Goal: Information Seeking & Learning: Learn about a topic

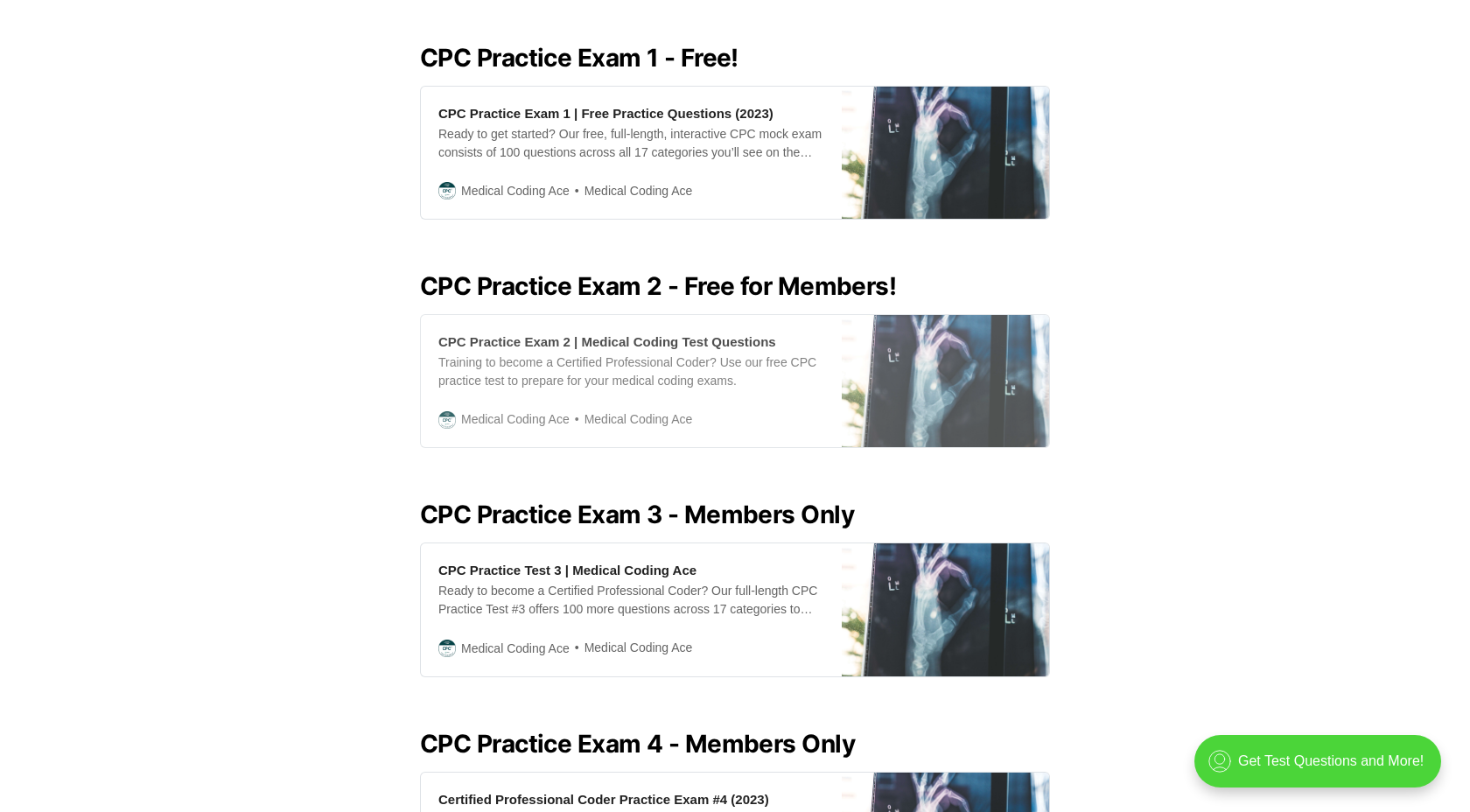
scroll to position [773, 0]
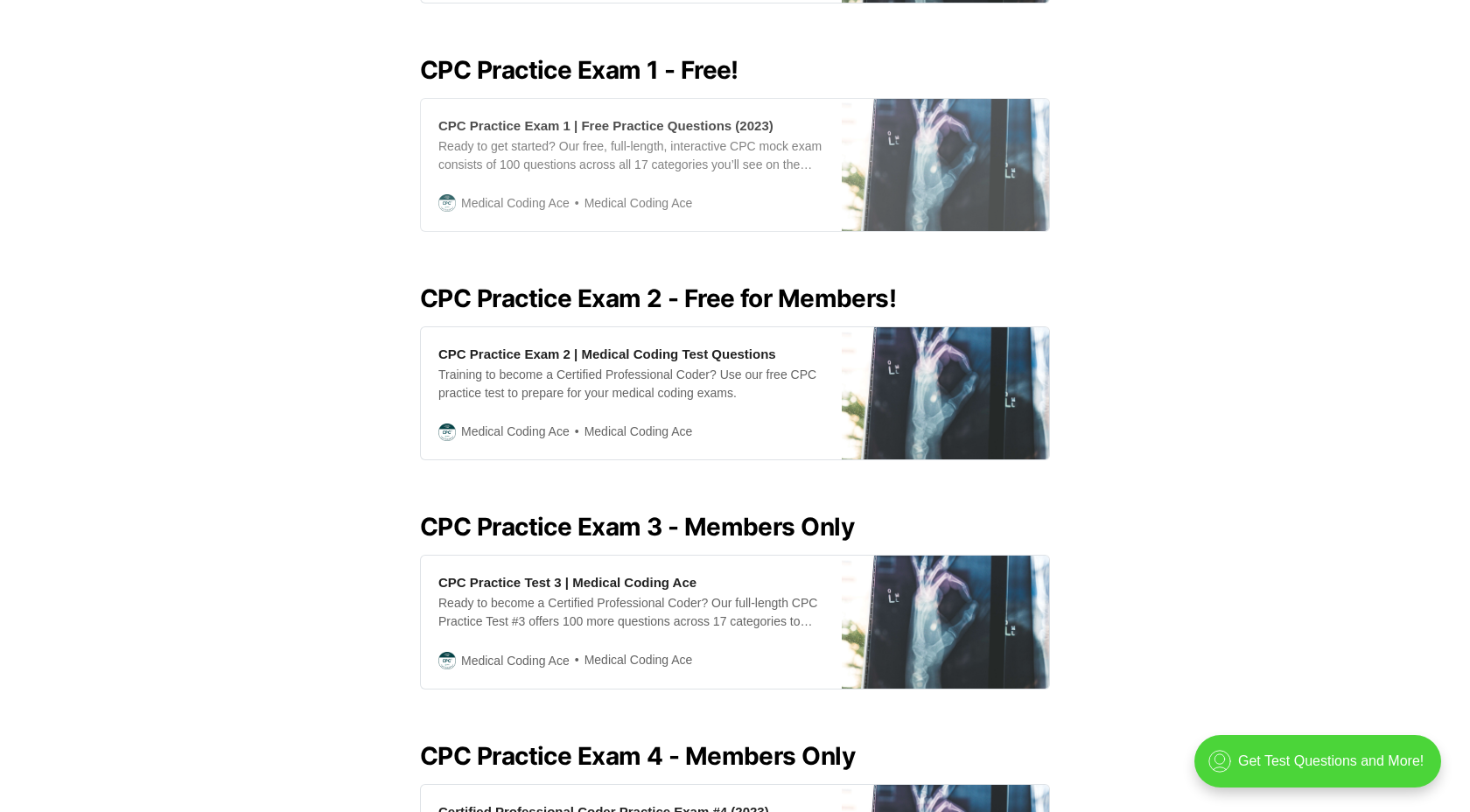
click at [559, 178] on div "CPC Practice Exam 1 | Free Practice Questions (2023) Ready to get started? Our …" at bounding box center [632, 165] width 421 height 132
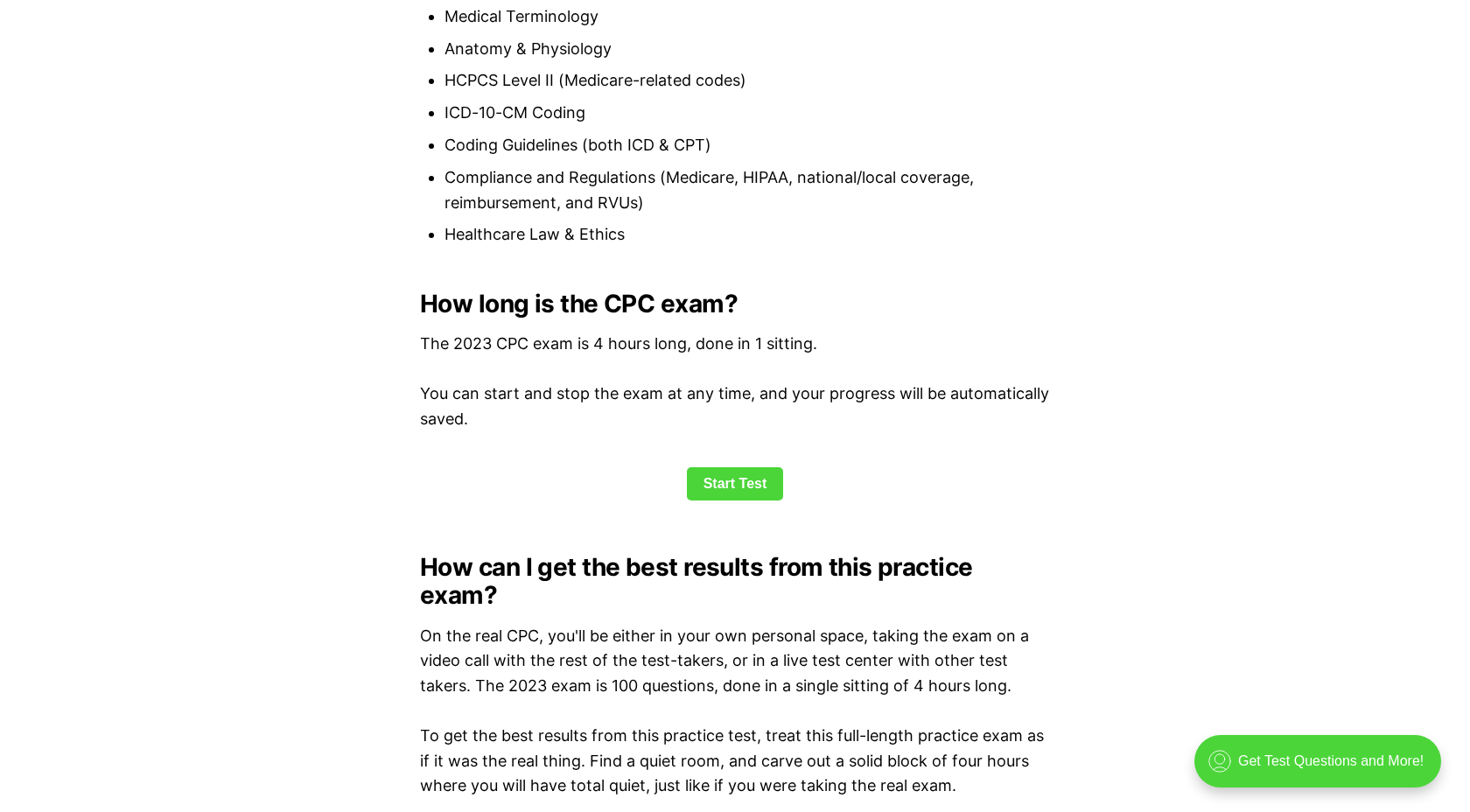
scroll to position [2246, 0]
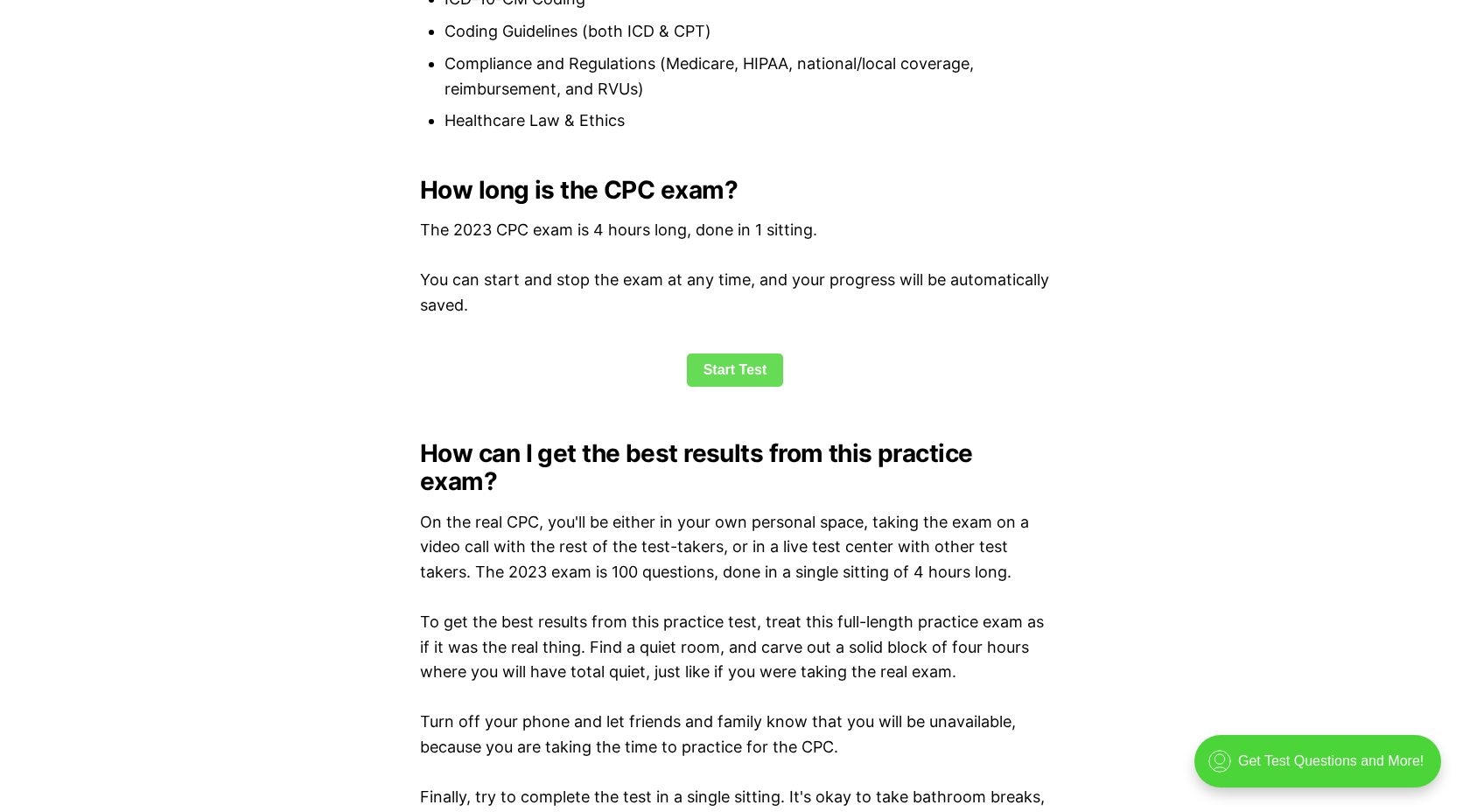
click at [734, 379] on link "Start Test" at bounding box center [735, 370] width 97 height 34
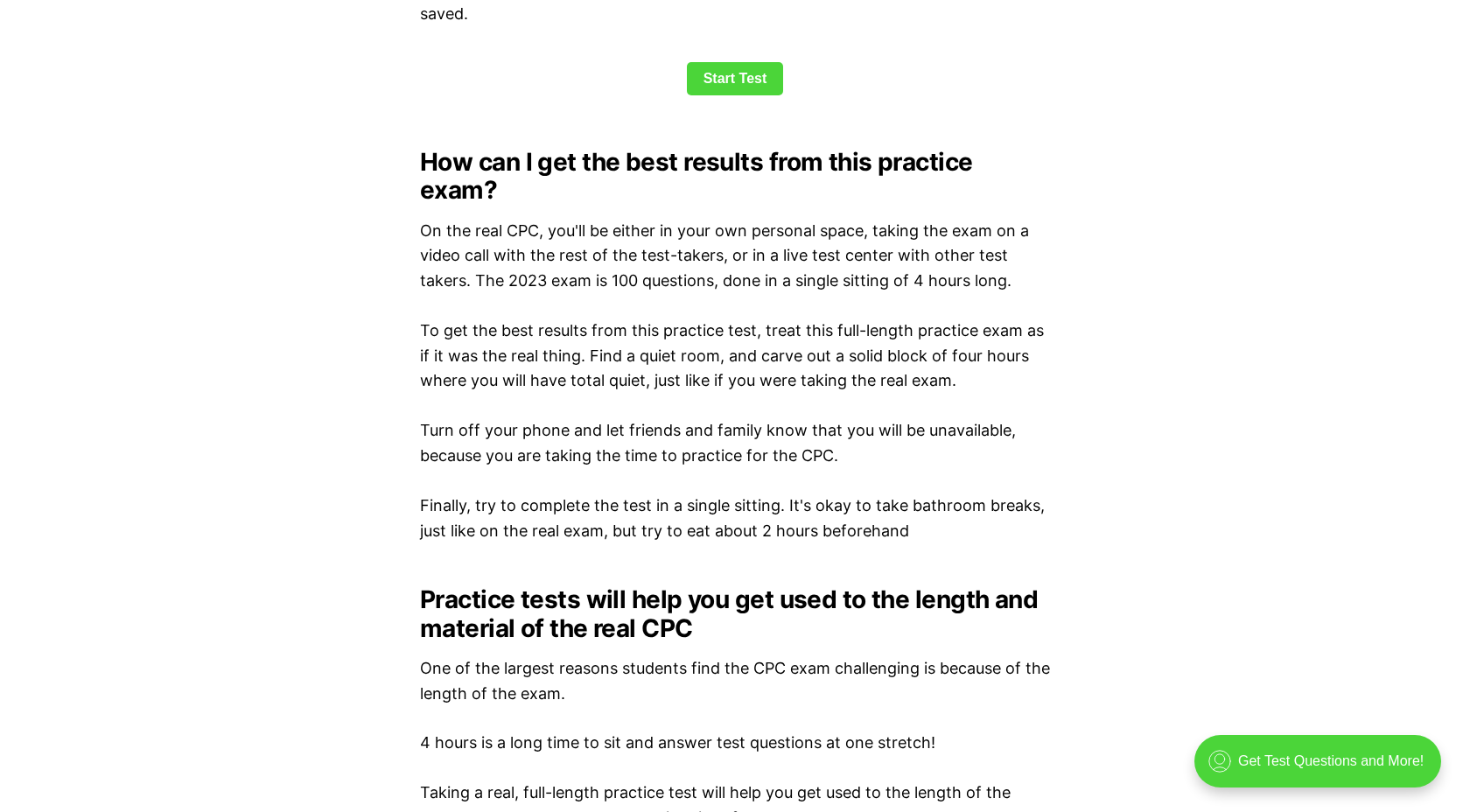
scroll to position [2468, 0]
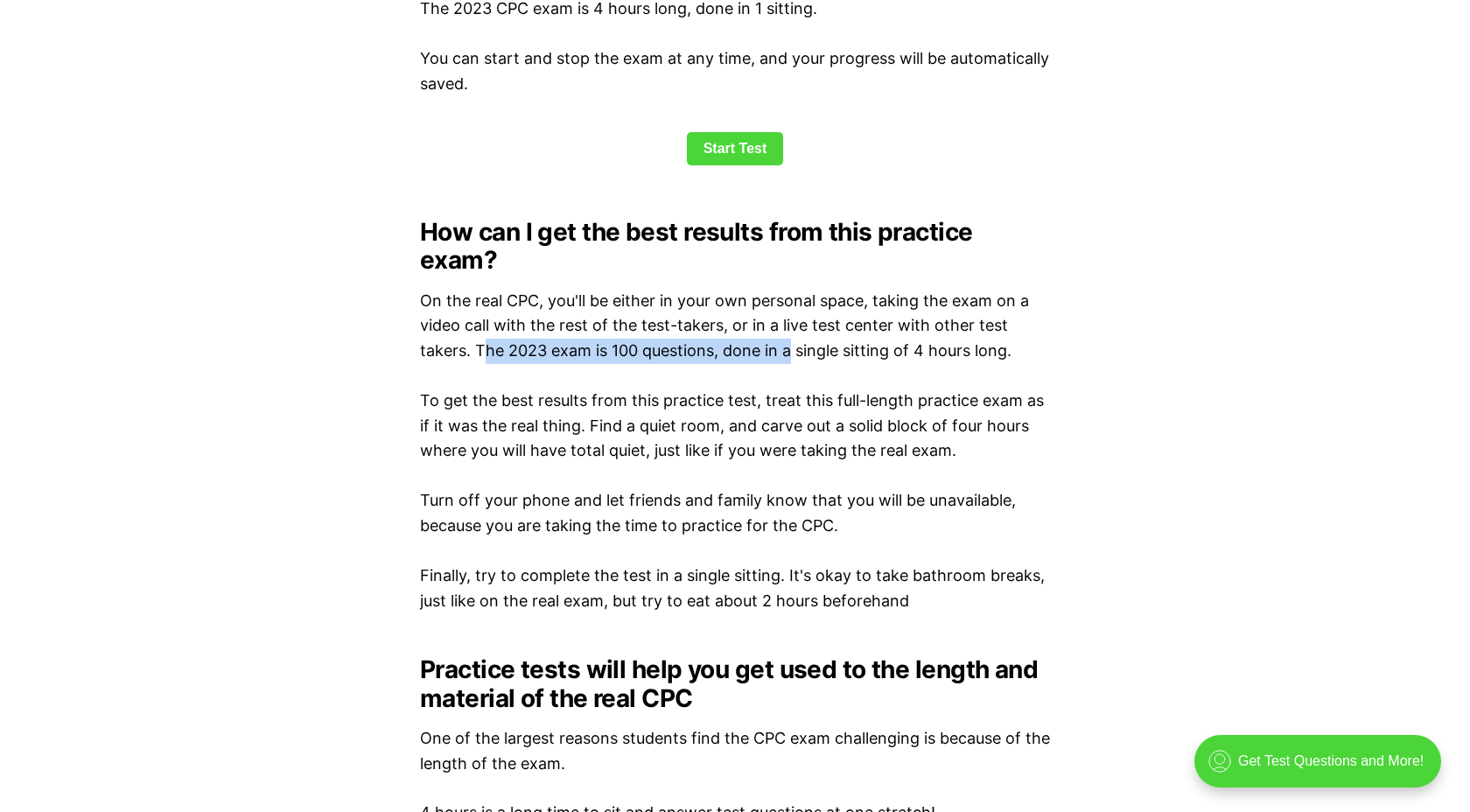
drag, startPoint x: 486, startPoint y: 325, endPoint x: 786, endPoint y: 332, distance: 300.1
click at [786, 332] on p "On the real CPC, you'll be either in your own personal space, taking the exam o…" at bounding box center [735, 326] width 630 height 75
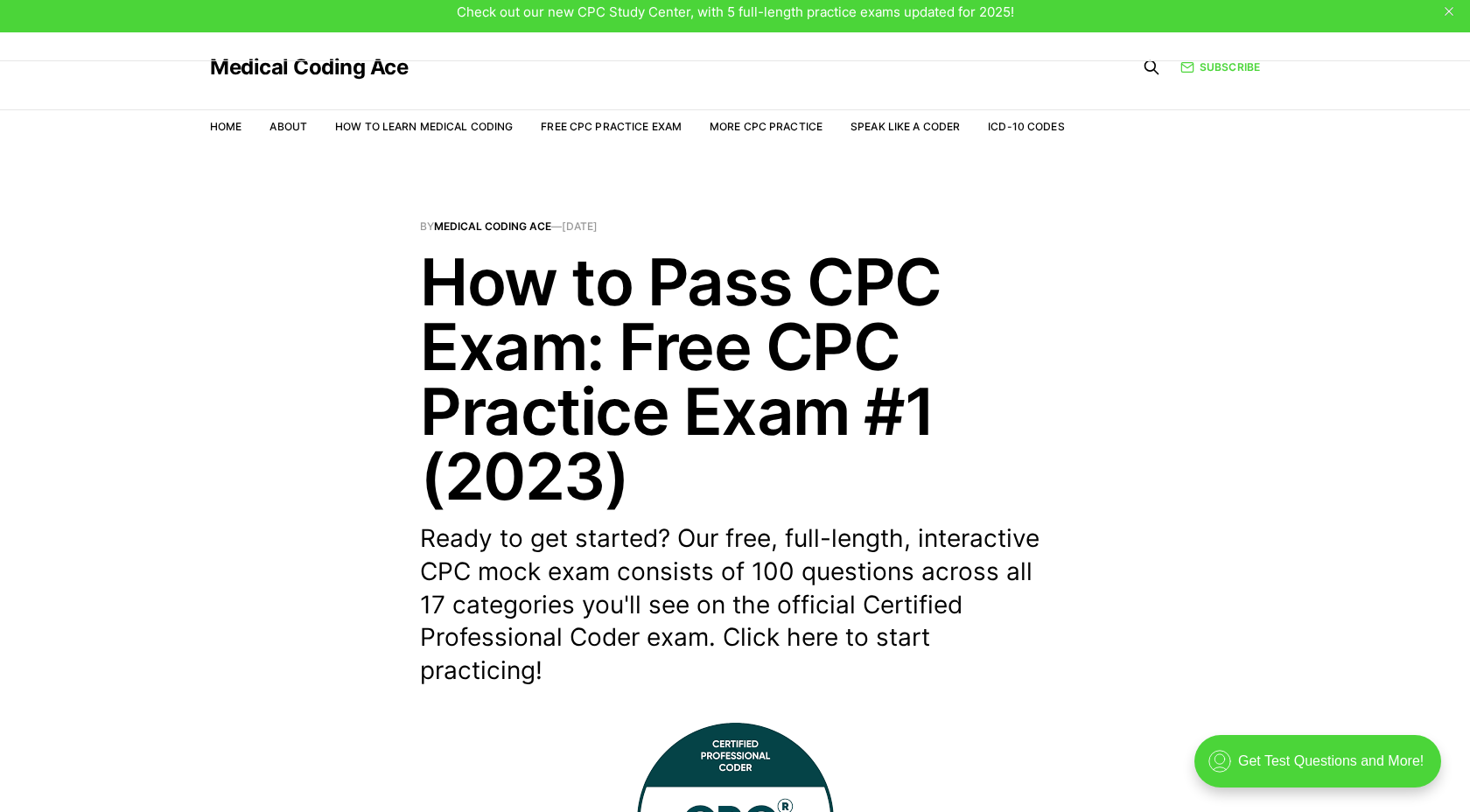
scroll to position [0, 0]
